Goal: Find specific page/section: Find specific page/section

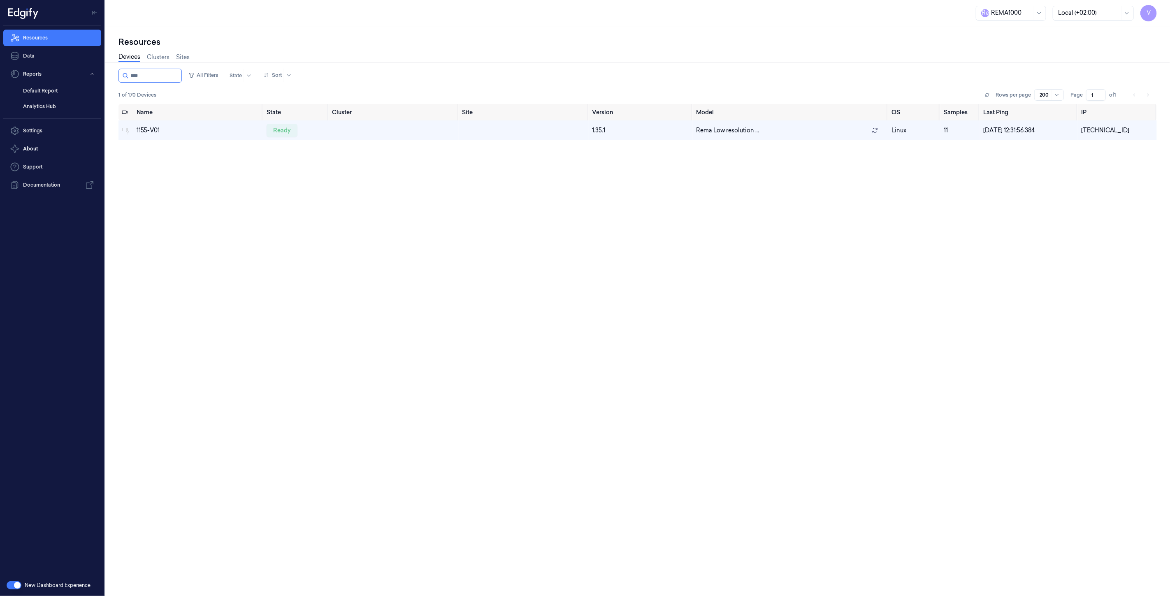
drag, startPoint x: 1111, startPoint y: 200, endPoint x: 1014, endPoint y: 161, distance: 103.7
click at [1111, 200] on div "Name State Cluster Site Version Model OS Samples Last Ping IP 1155-V01 ready 1.…" at bounding box center [637, 347] width 1038 height 486
click at [152, 75] on input "string" at bounding box center [154, 75] width 49 height 13
click at [46, 76] on button "Reports" at bounding box center [52, 74] width 98 height 16
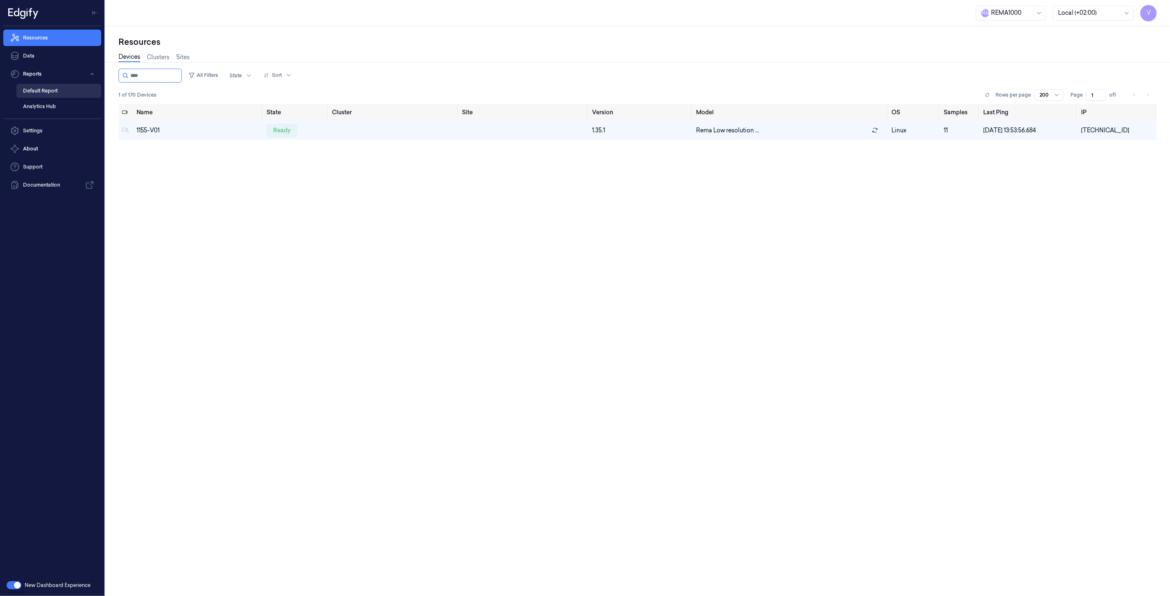
click at [42, 88] on link "Default Report" at bounding box center [58, 91] width 85 height 14
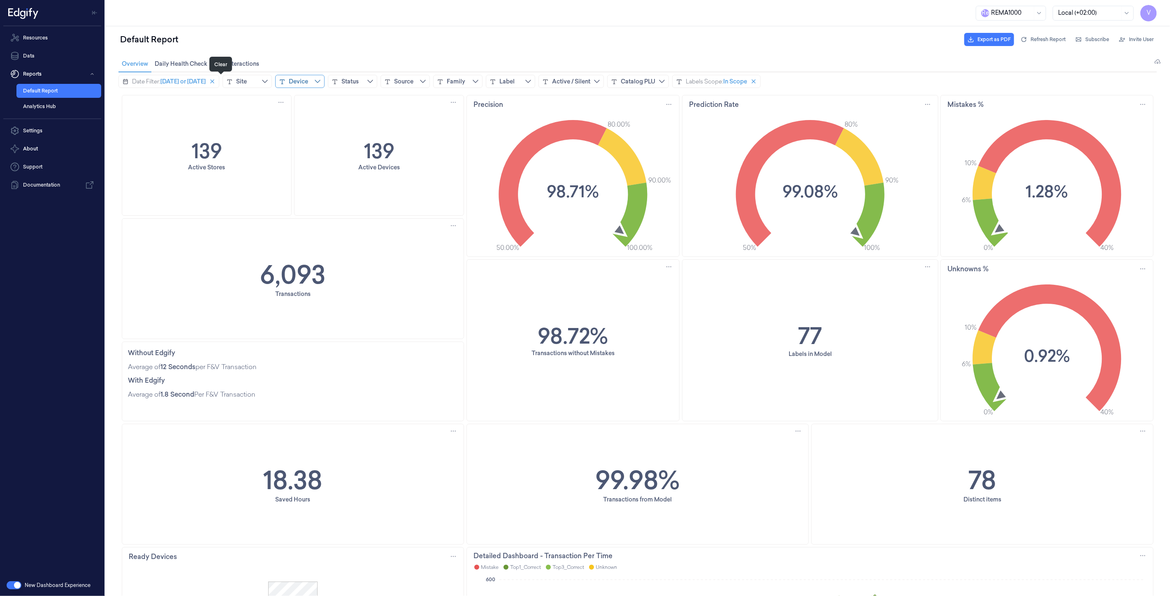
click at [215, 79] on icon "close icon" at bounding box center [212, 81] width 7 height 7
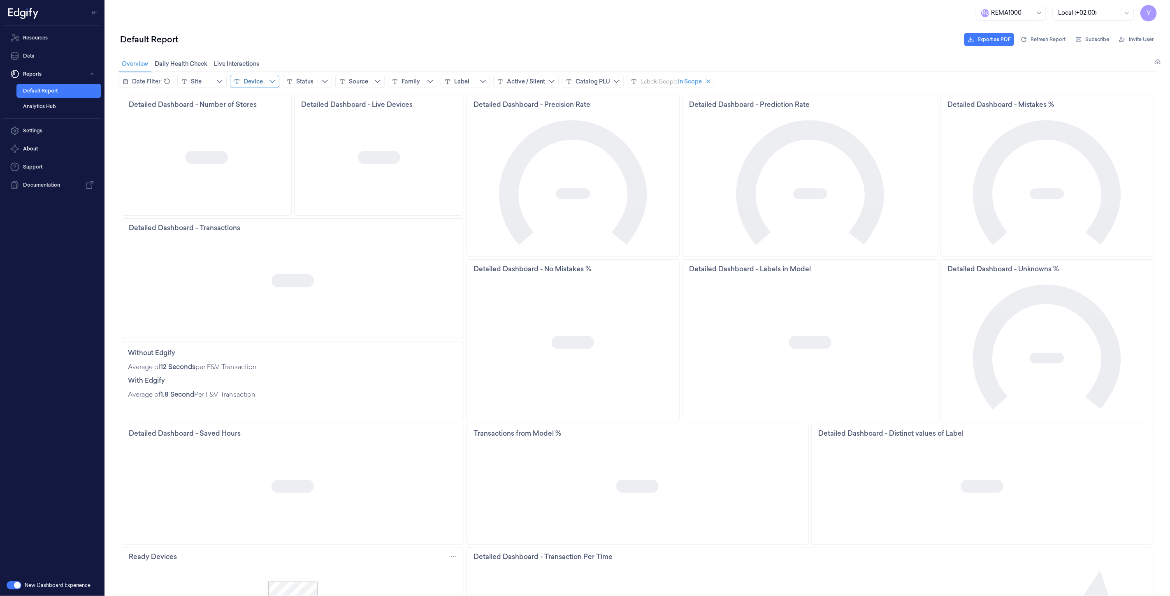
click at [262, 83] on div "Device" at bounding box center [252, 81] width 19 height 8
type input "****"
click at [328, 158] on span "Add filter" at bounding box center [338, 157] width 26 height 7
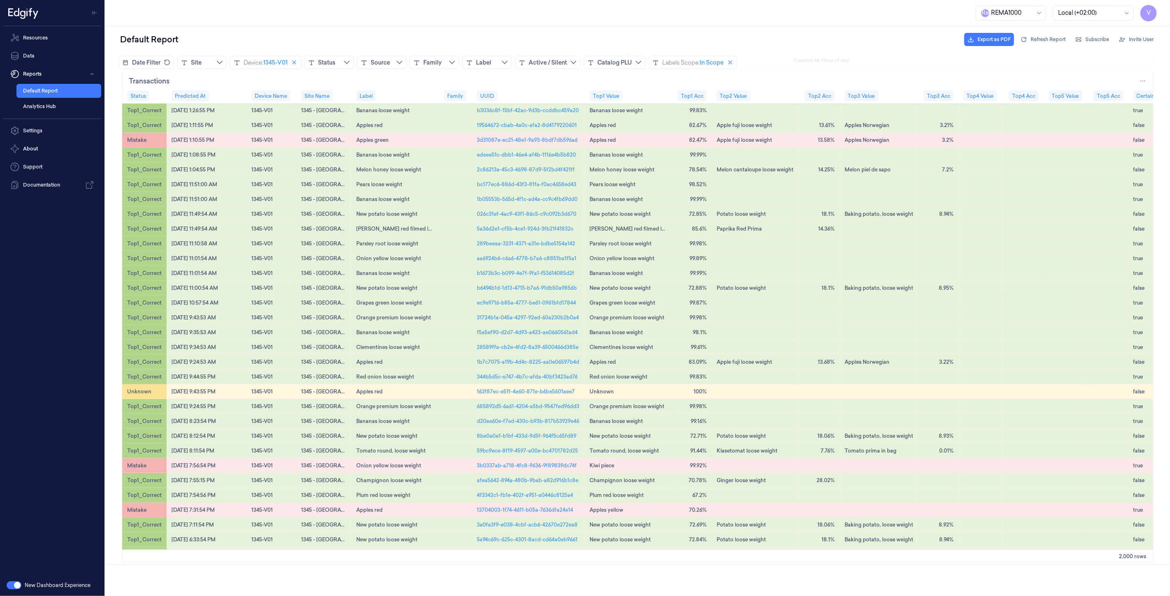
scroll to position [765, 0]
